Goal: Task Accomplishment & Management: Manage account settings

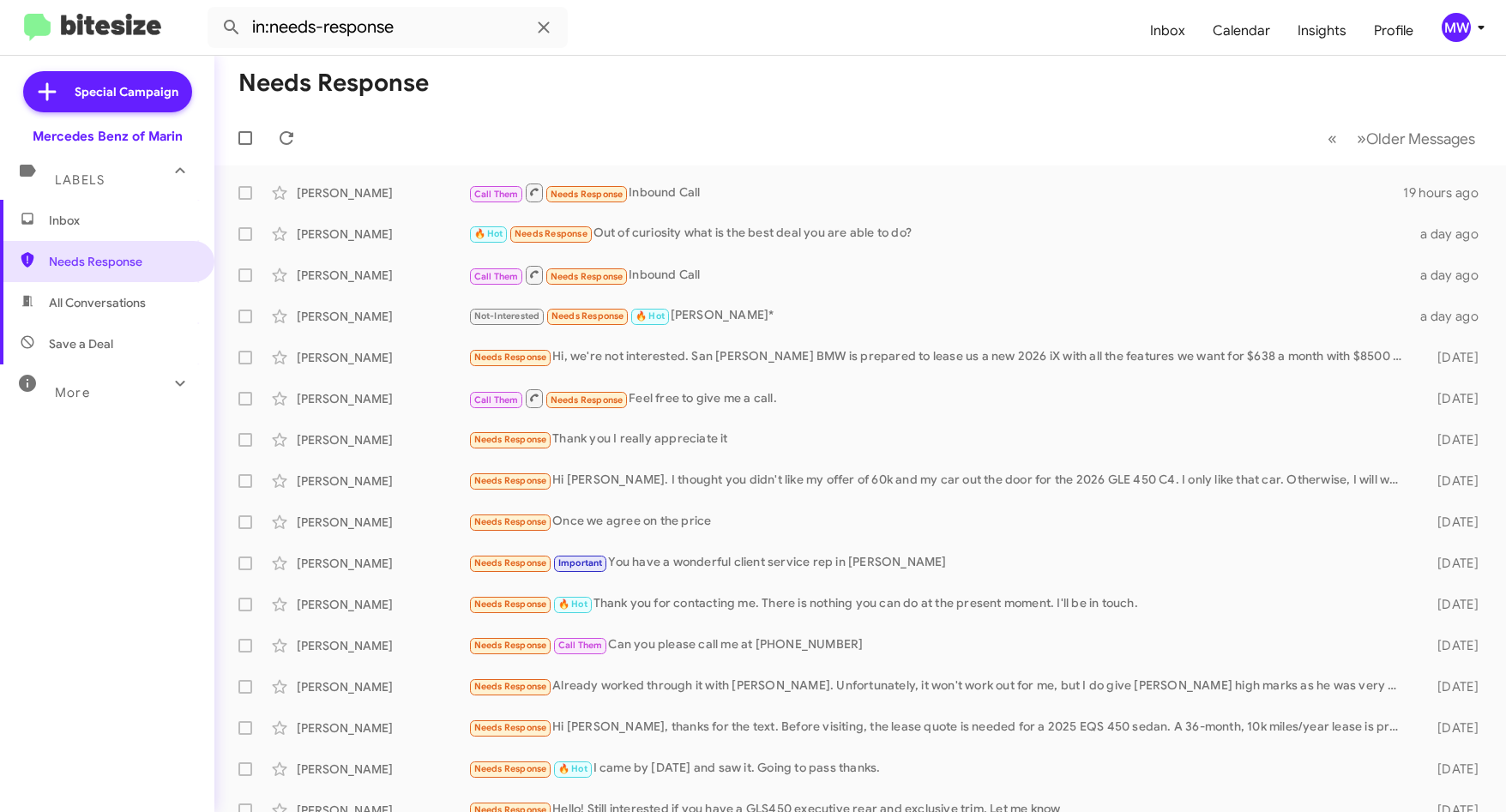
click at [87, 218] on span "Inbox" at bounding box center [122, 220] width 146 height 17
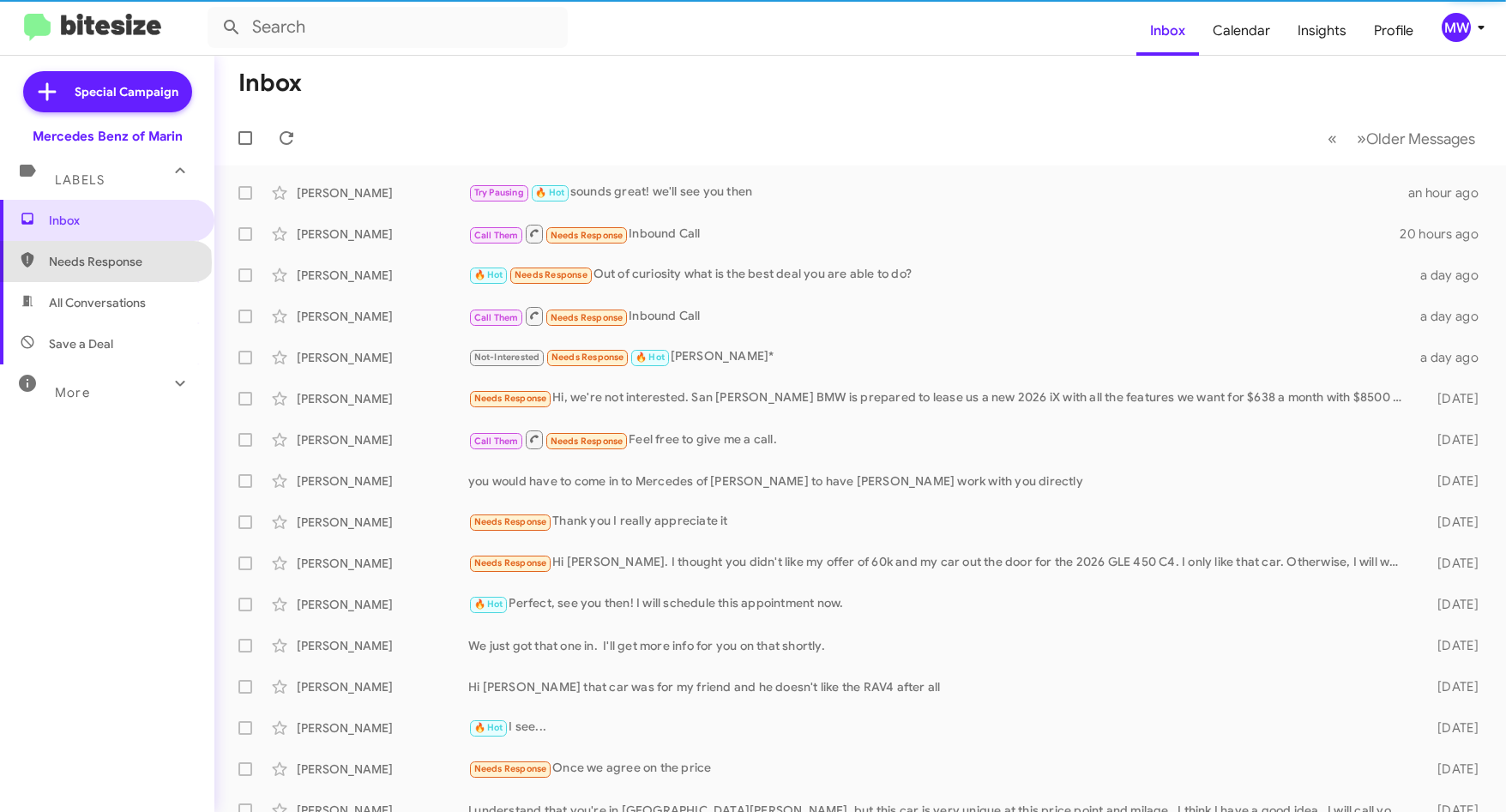
click at [104, 262] on span "Needs Response" at bounding box center [122, 261] width 146 height 17
type input "in:needs-response"
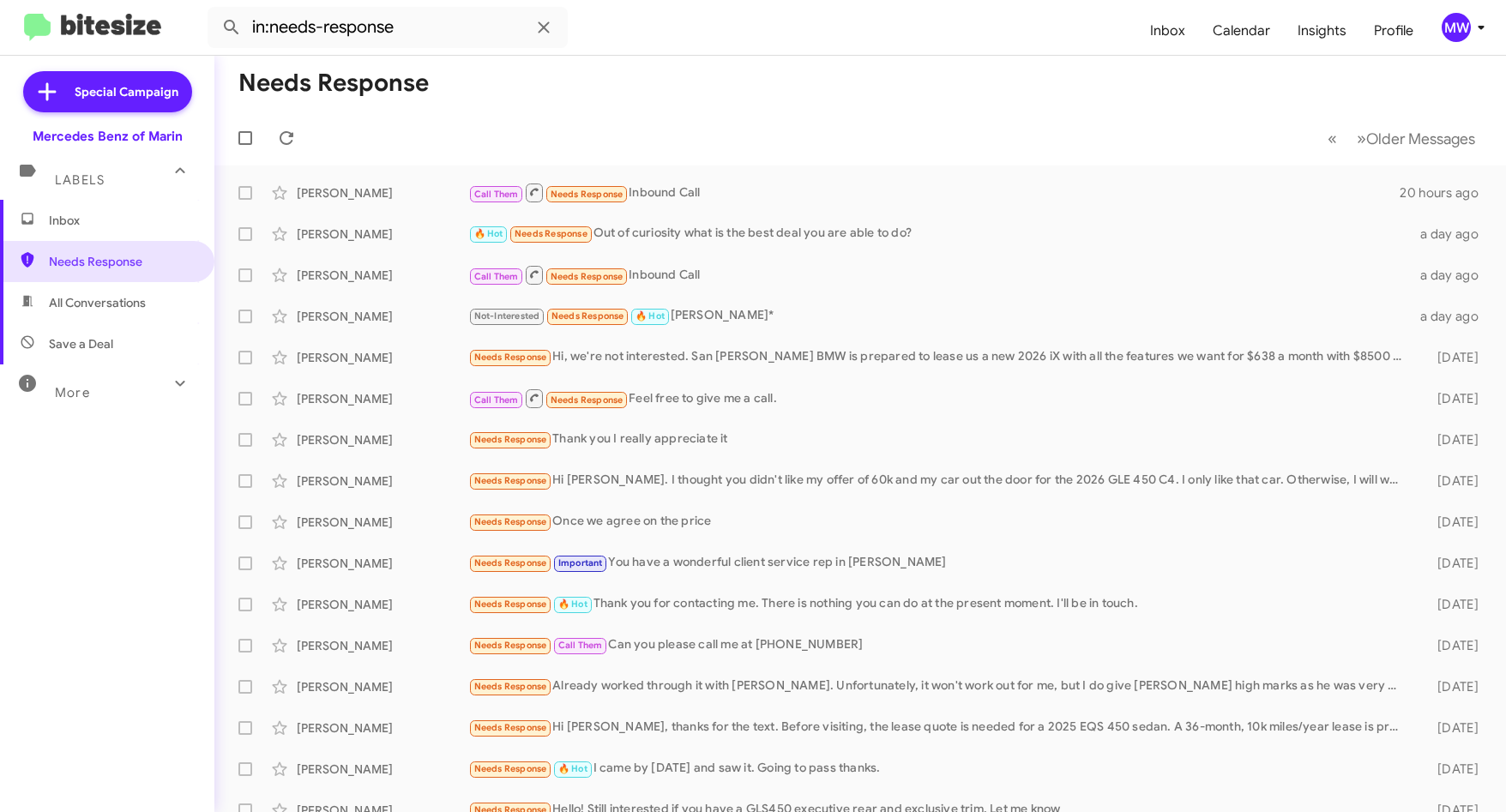
click at [129, 225] on span "Inbox" at bounding box center [122, 220] width 146 height 17
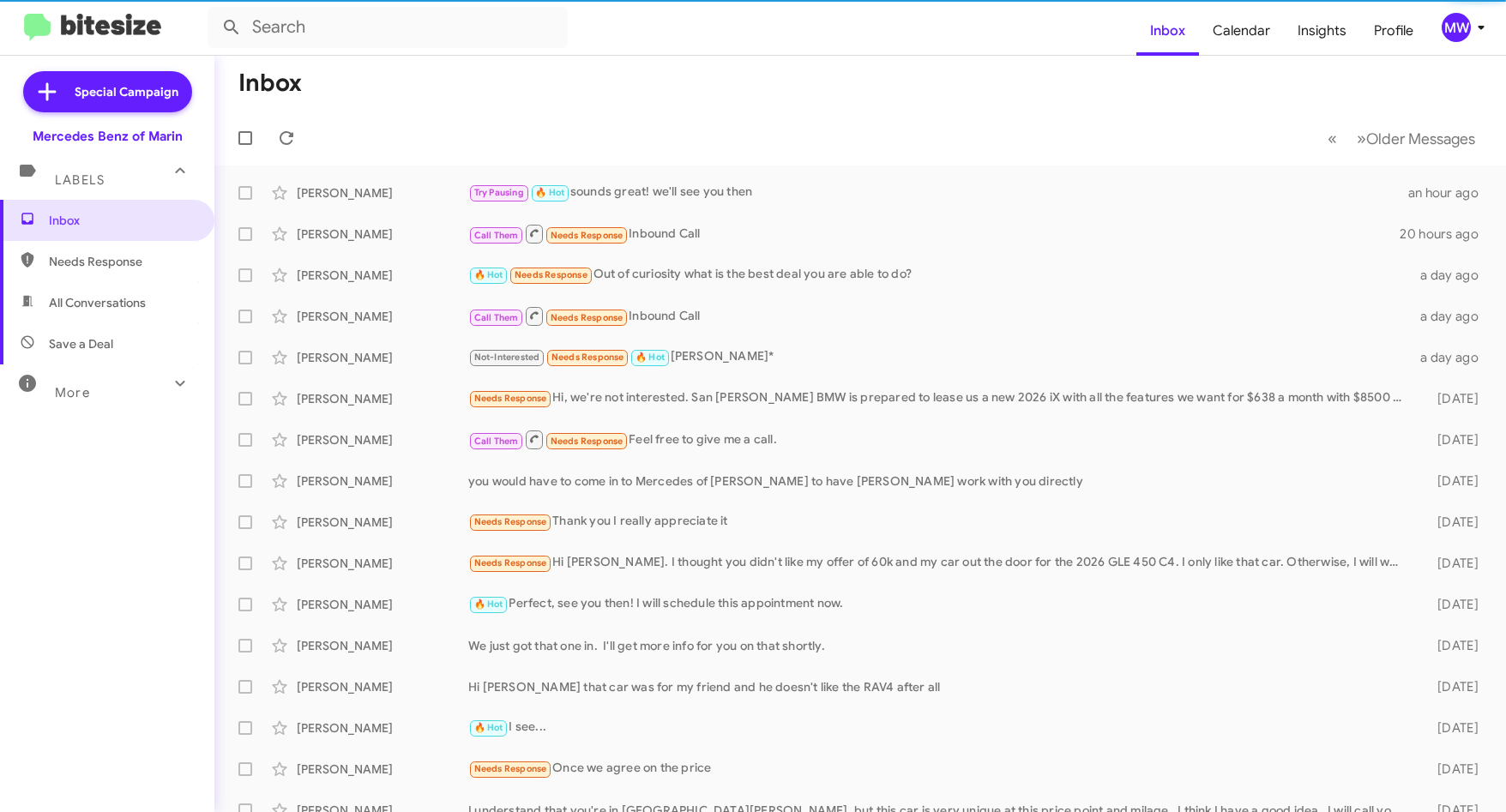
click at [129, 262] on span "Needs Response" at bounding box center [122, 261] width 146 height 17
type input "in:needs-response"
